Goal: Task Accomplishment & Management: Use online tool/utility

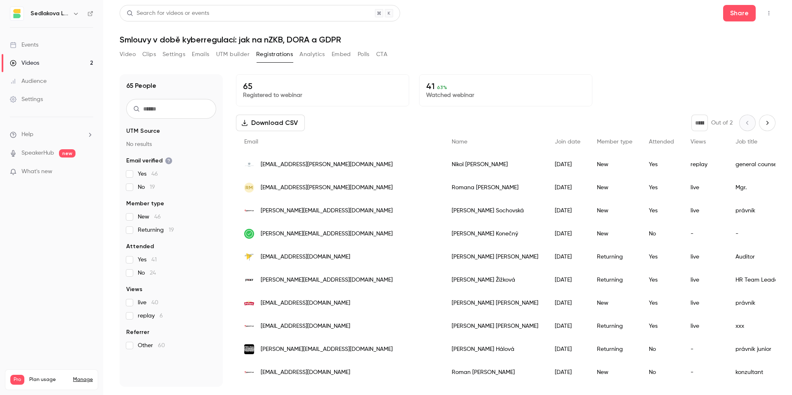
click at [46, 62] on link "Videos 2" at bounding box center [51, 63] width 103 height 18
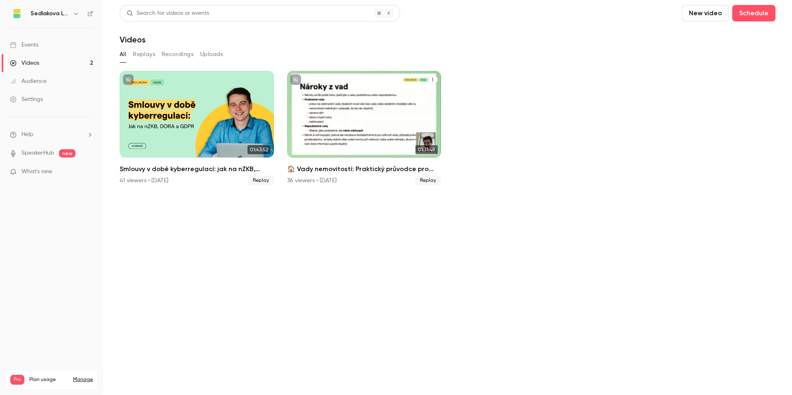
click at [354, 110] on div "🏠 Vady nemovitostí: Praktický průvodce pro makléře" at bounding box center [364, 114] width 154 height 87
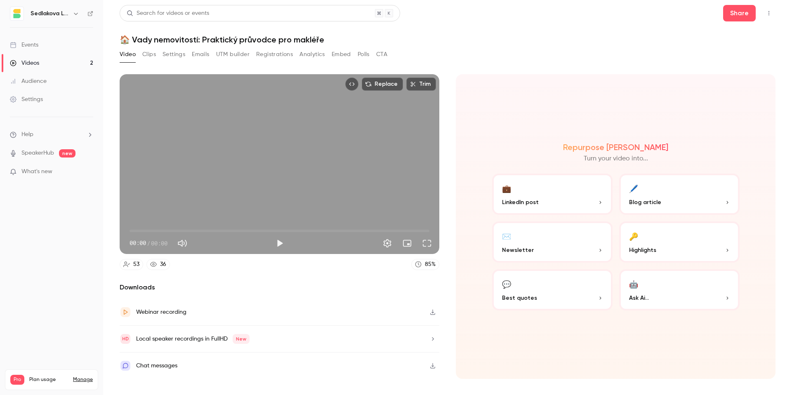
click at [274, 55] on button "Registrations" at bounding box center [274, 54] width 37 height 13
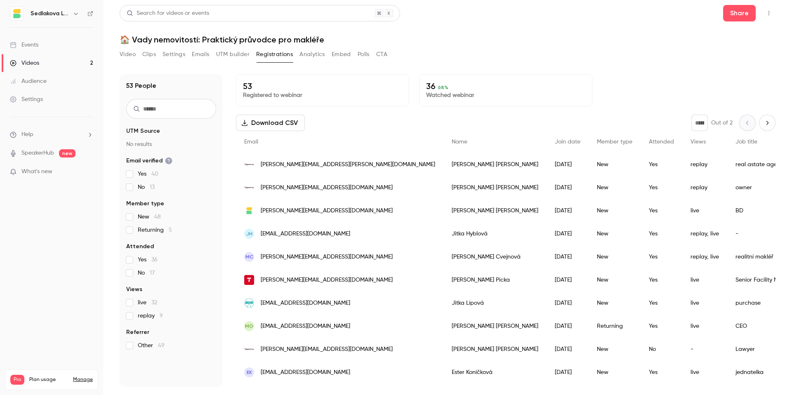
click at [142, 273] on span "No 17" at bounding box center [146, 273] width 17 height 8
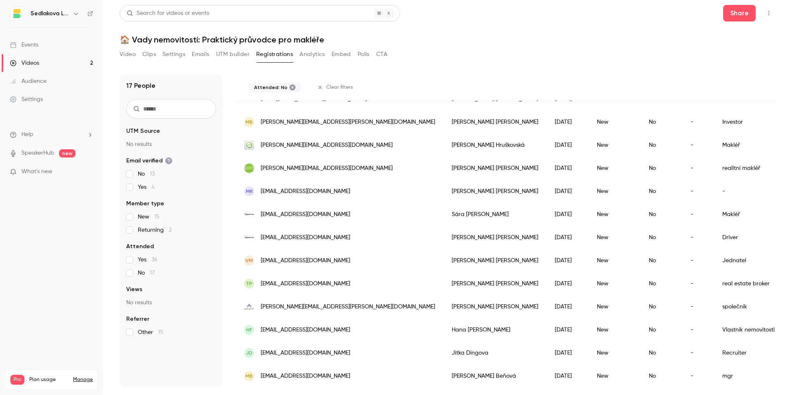
scroll to position [191, 0]
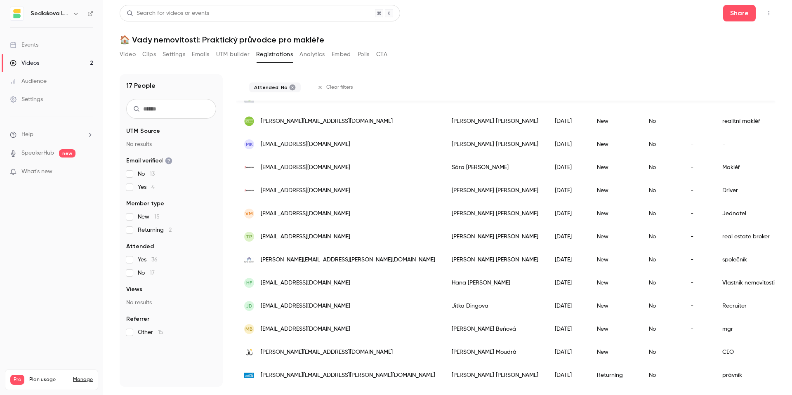
click at [289, 89] on icon at bounding box center [292, 88] width 6 height 6
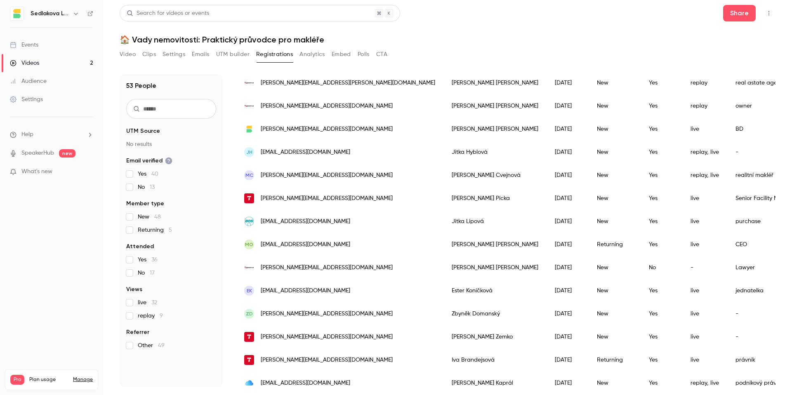
scroll to position [0, 0]
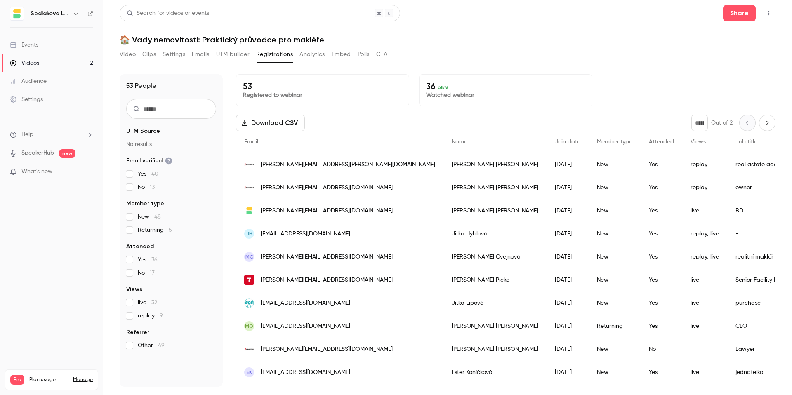
click at [287, 120] on button "Download CSV" at bounding box center [270, 123] width 69 height 16
